Goal: Information Seeking & Learning: Find specific fact

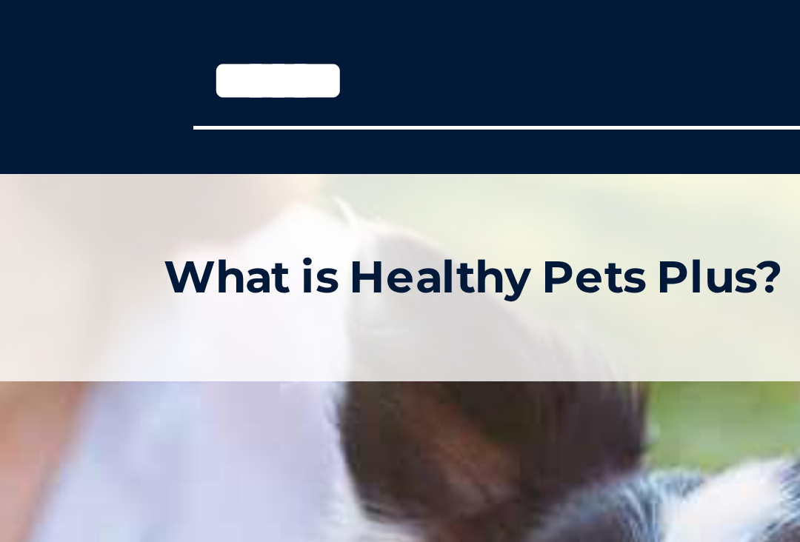
click at [227, 14] on input "Search for:" at bounding box center [290, 19] width 126 height 12
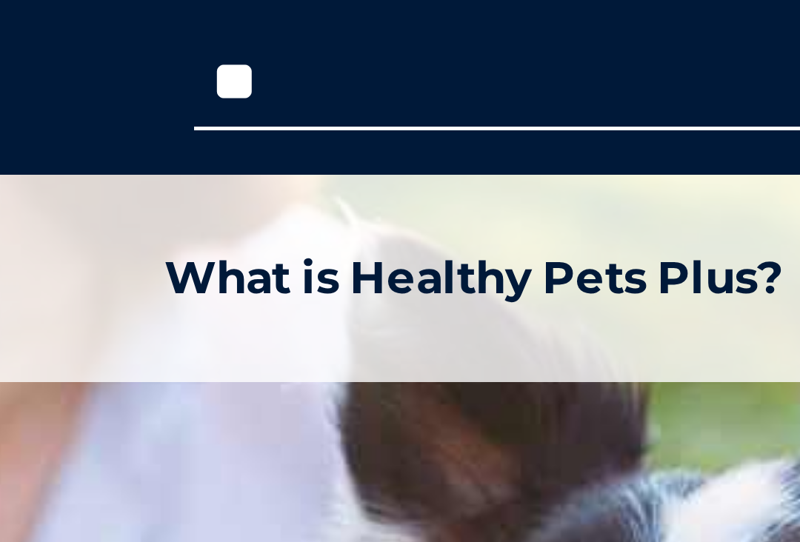
type input "*"
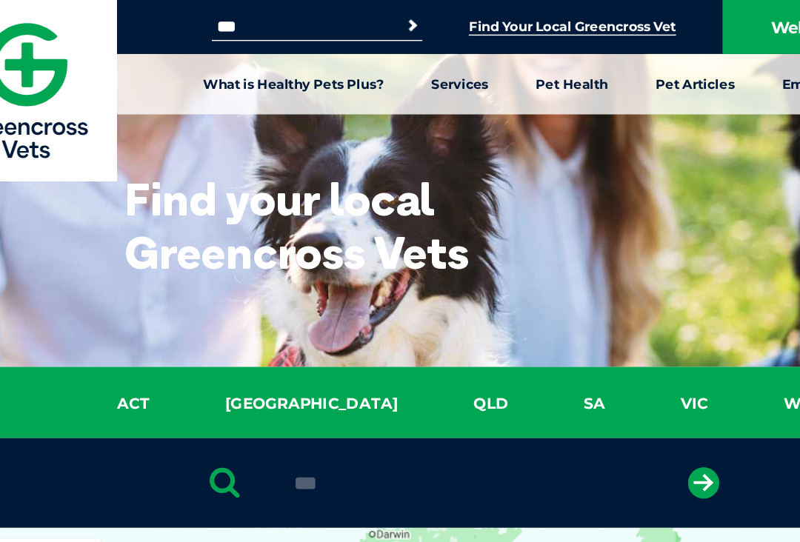
click at [227, 14] on input "***" at bounding box center [290, 19] width 126 height 12
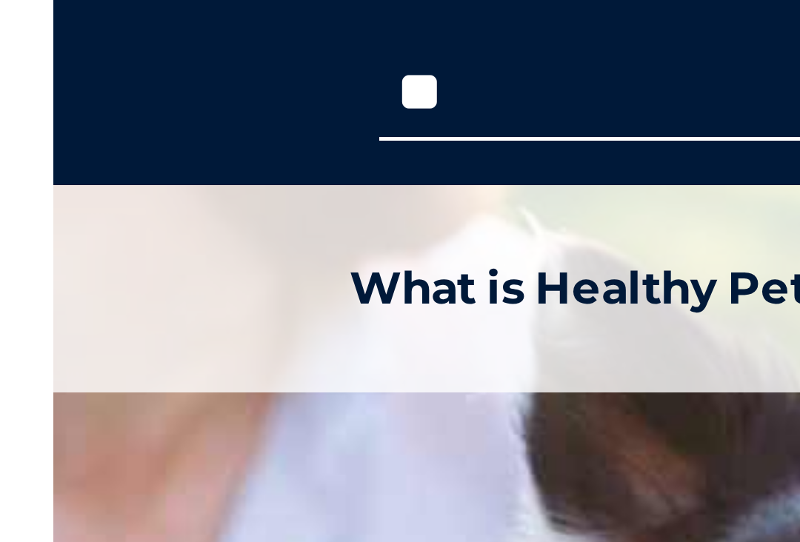
type input "*"
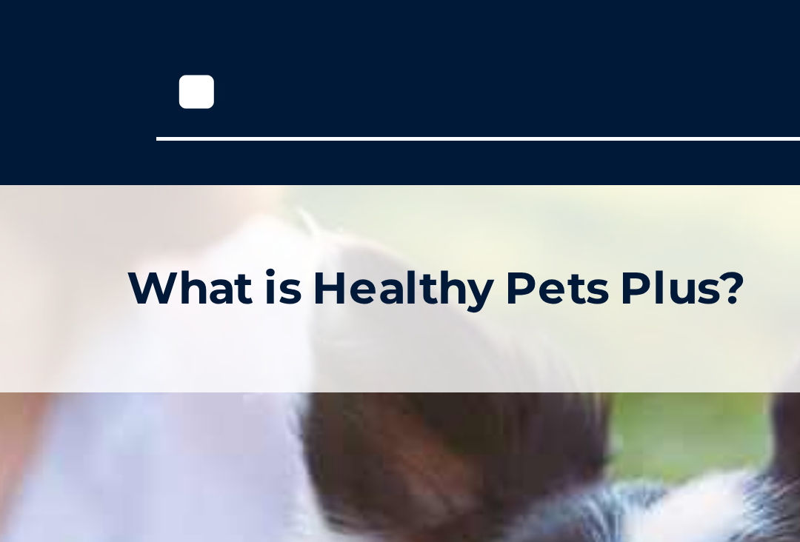
type input "*"
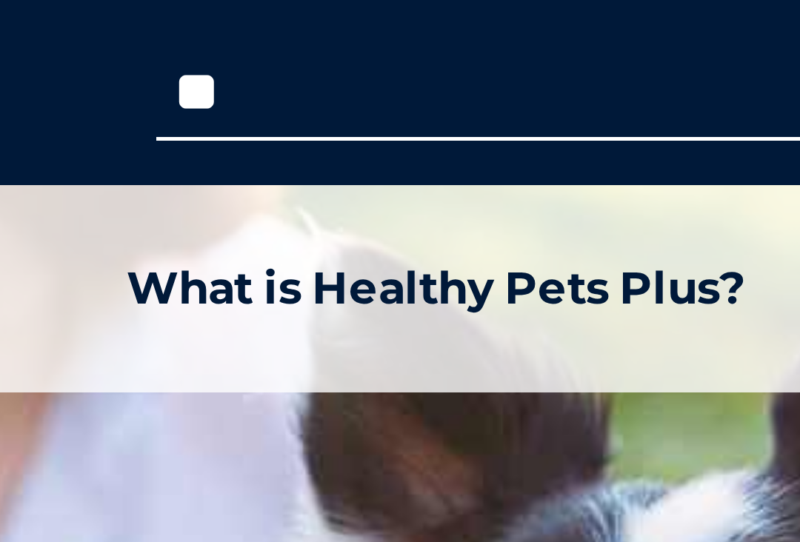
type input "*"
